Goal: Task Accomplishment & Management: Manage account settings

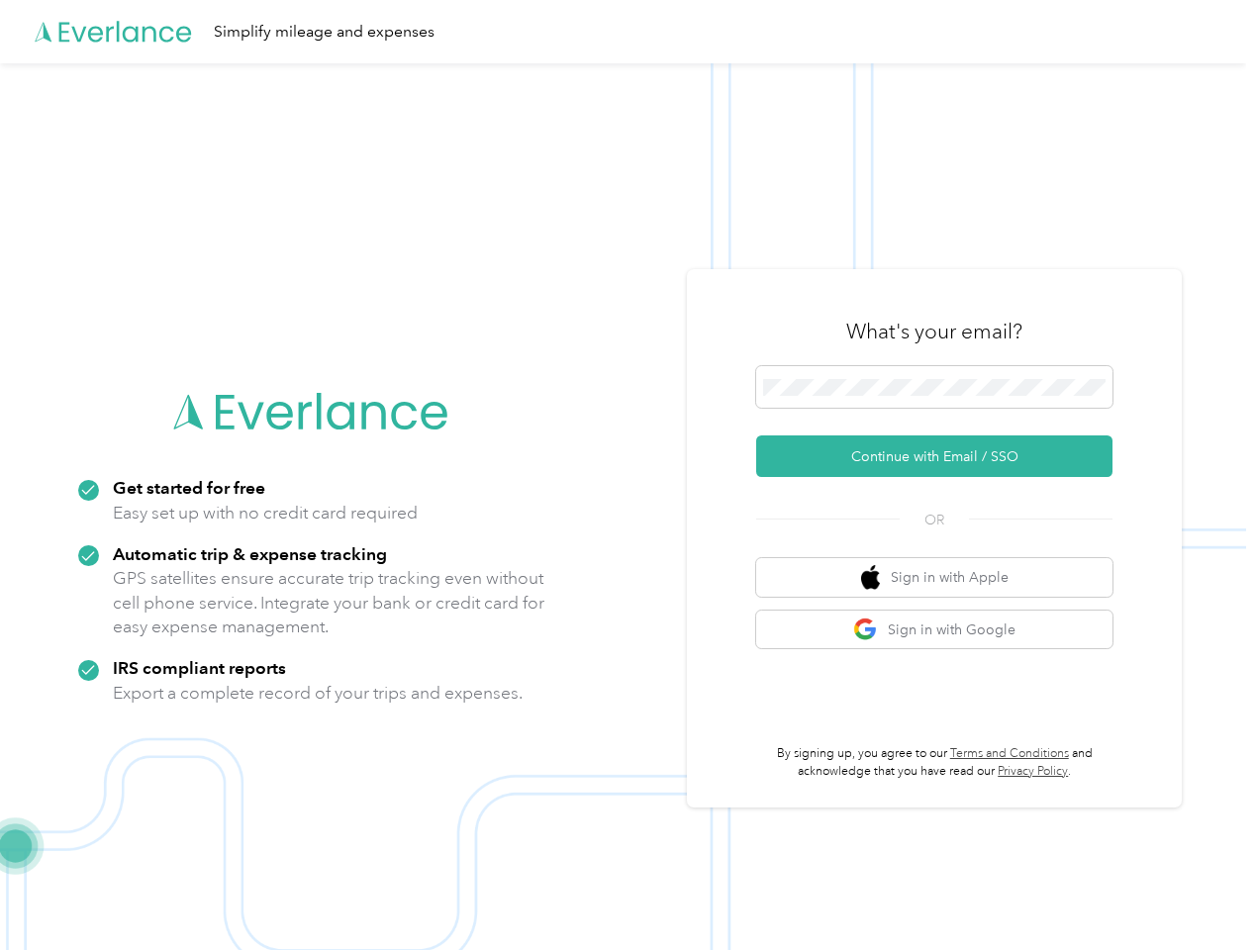
click at [627, 475] on img at bounding box center [623, 538] width 1246 height 950
click at [627, 32] on div "Simplify mileage and expenses" at bounding box center [623, 31] width 1246 height 63
click at [942, 456] on button "Continue with Email / SSO" at bounding box center [934, 456] width 356 height 42
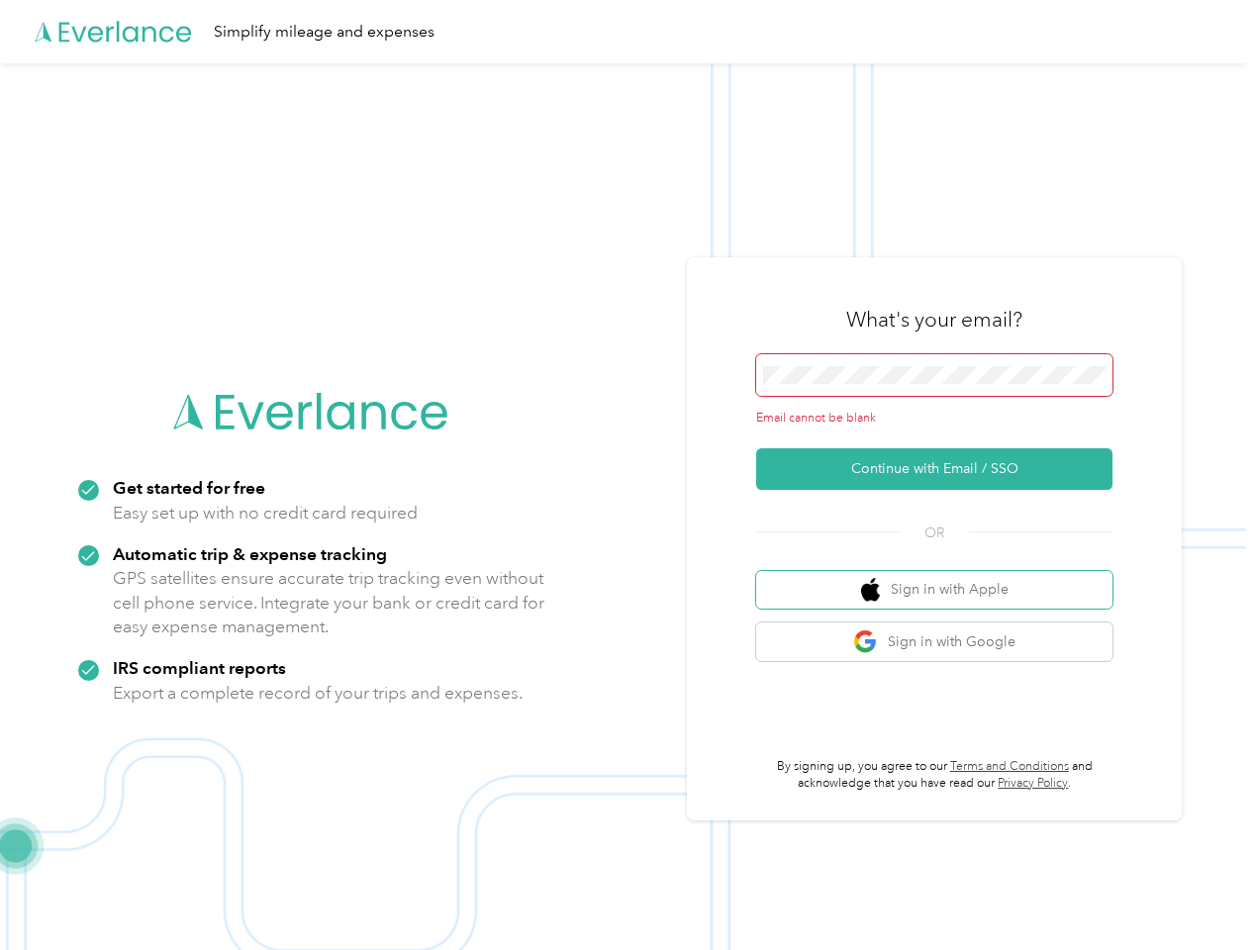
click at [942, 577] on button "Sign in with Apple" at bounding box center [934, 590] width 356 height 39
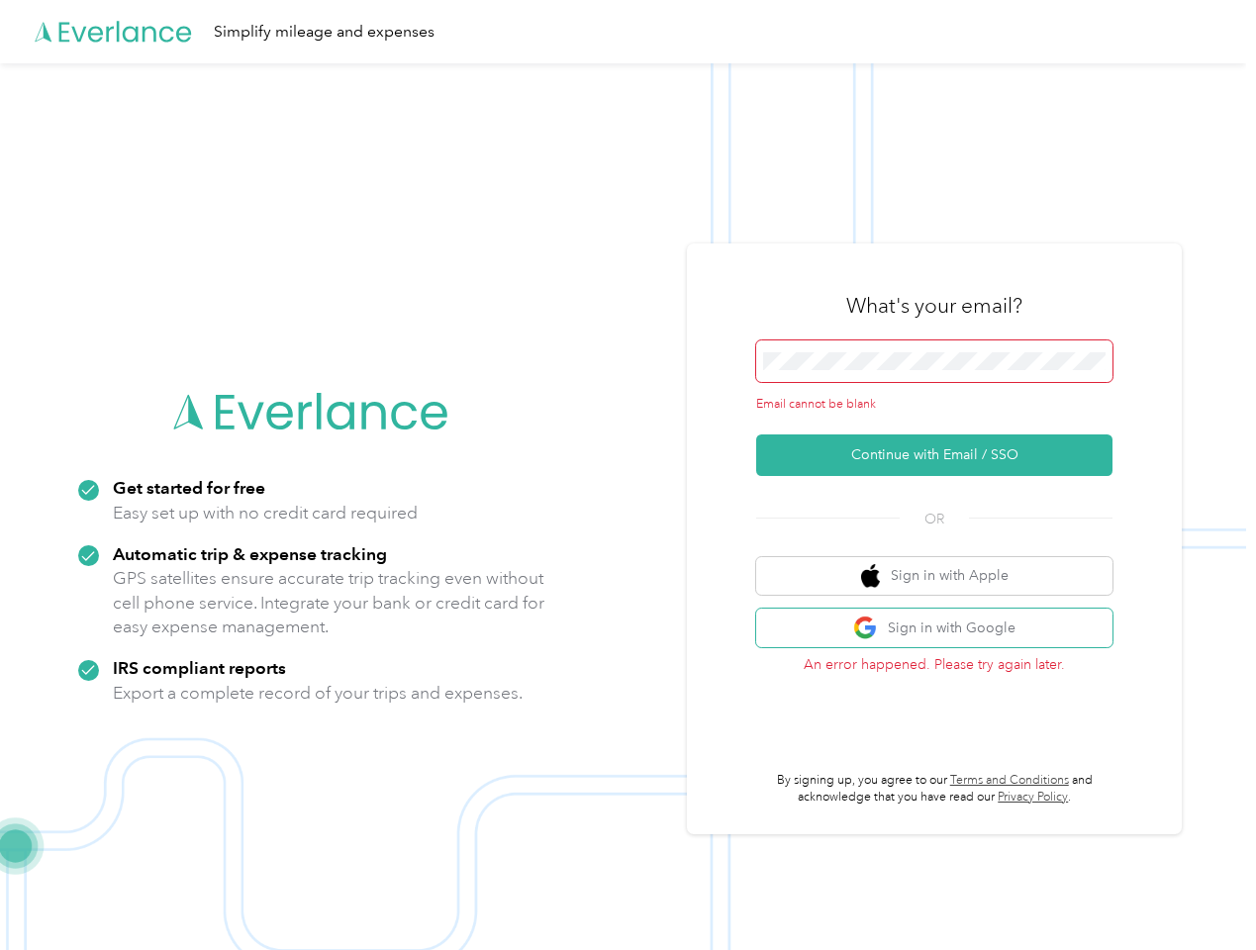
click at [942, 629] on button "Sign in with Google" at bounding box center [934, 627] width 356 height 39
